Goal: Navigation & Orientation: Find specific page/section

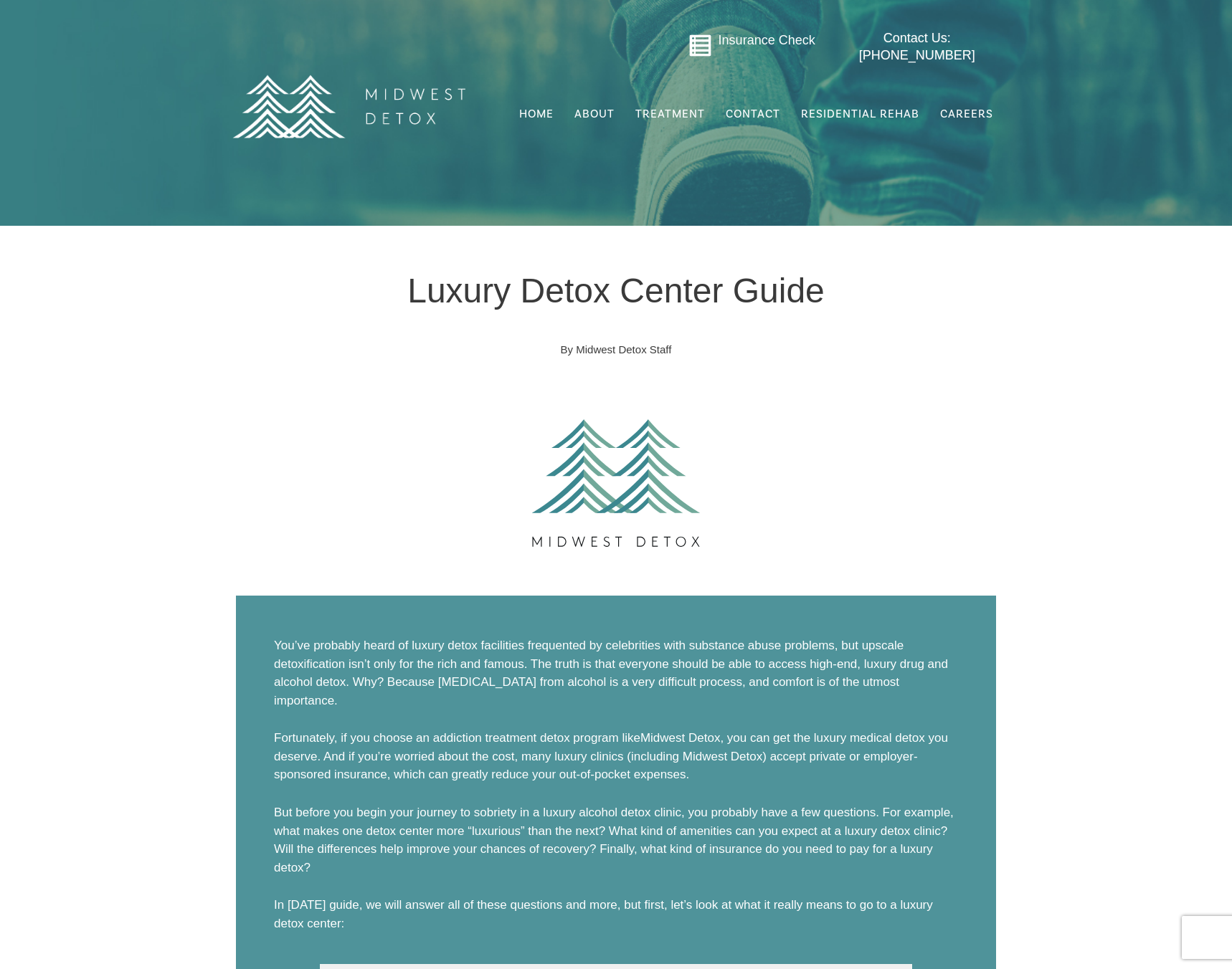
click at [407, 117] on img at bounding box center [348, 106] width 251 height 125
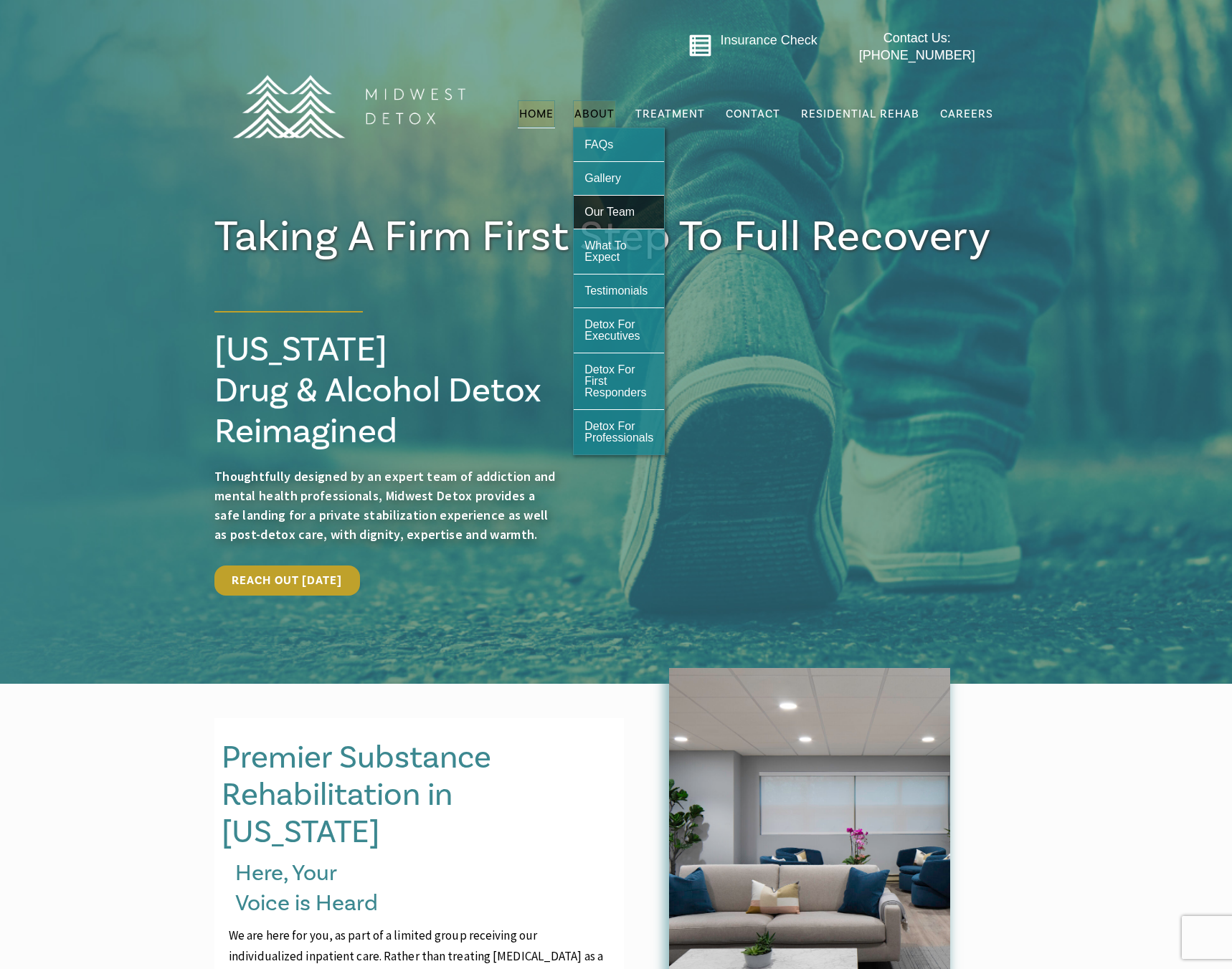
click at [599, 206] on span "Our Team" at bounding box center [610, 211] width 50 height 12
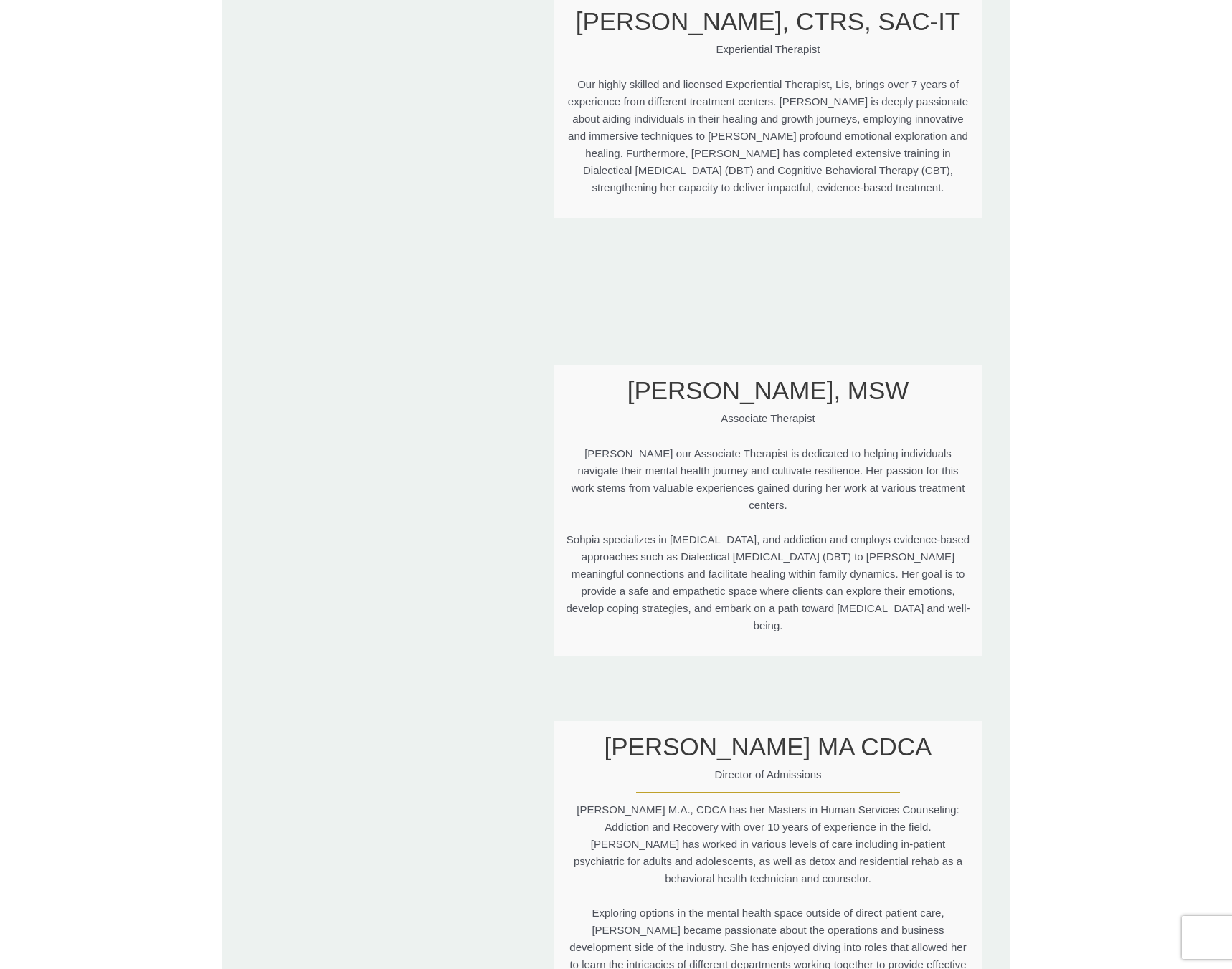
scroll to position [2870, 0]
